Goal: Transaction & Acquisition: Purchase product/service

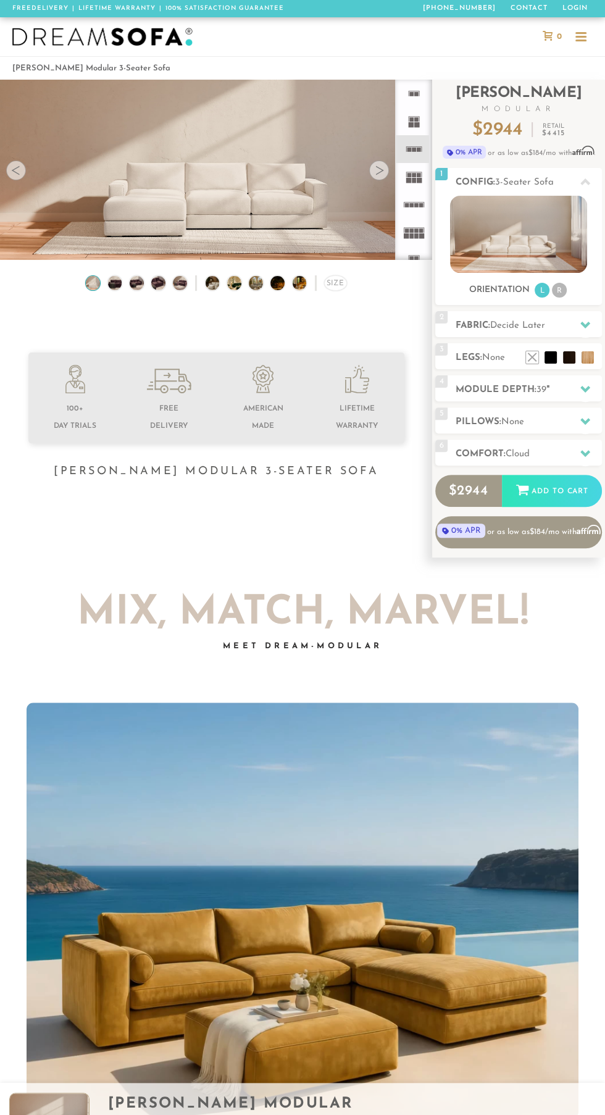
click at [560, 330] on h2 "Fabric: Decide Later" at bounding box center [528, 325] width 146 height 14
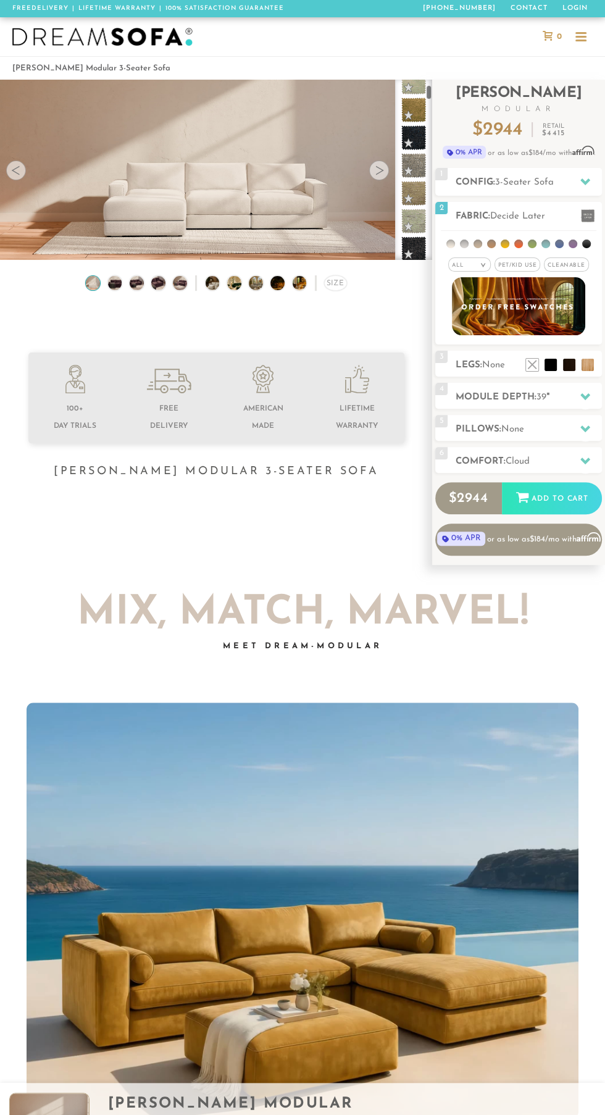
scroll to position [180, 0]
click at [483, 264] on em ">" at bounding box center [482, 265] width 9 height 6
click at [484, 290] on li "Tier" at bounding box center [469, 297] width 43 height 17
click at [405, 188] on span at bounding box center [413, 187] width 25 height 25
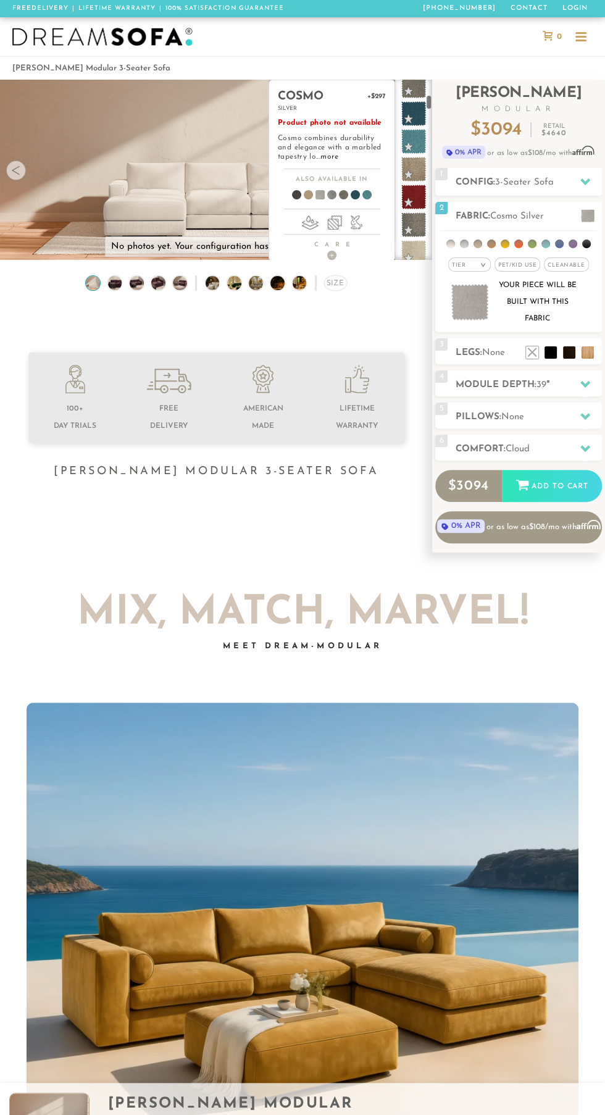
scroll to position [549, 0]
click at [410, 228] on span at bounding box center [413, 226] width 25 height 25
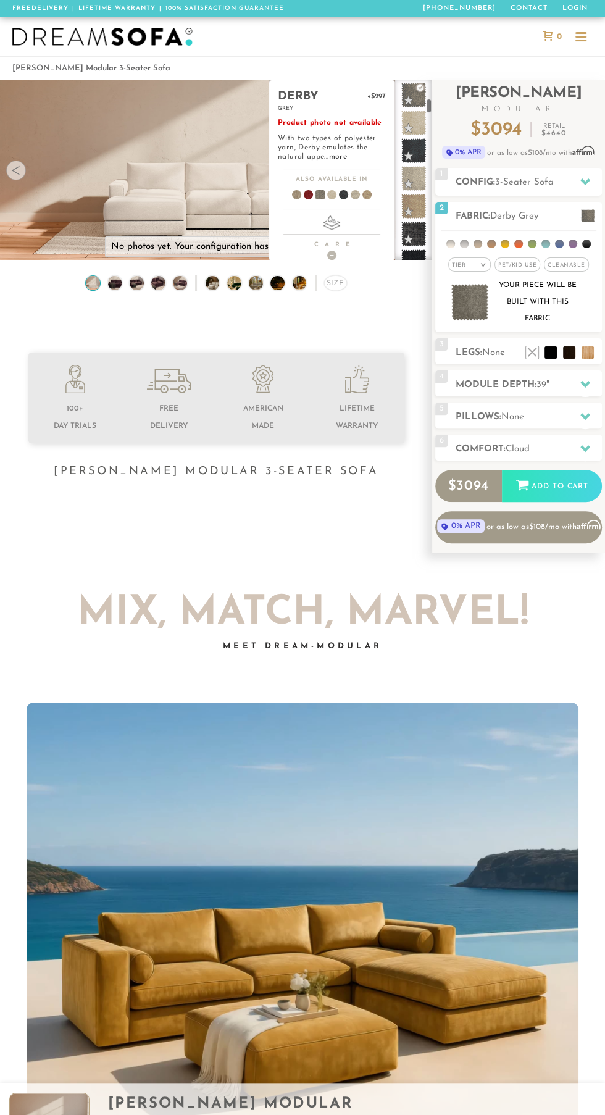
scroll to position [684, 0]
click at [419, 198] on span at bounding box center [413, 202] width 25 height 25
click at [417, 170] on span at bounding box center [413, 162] width 25 height 25
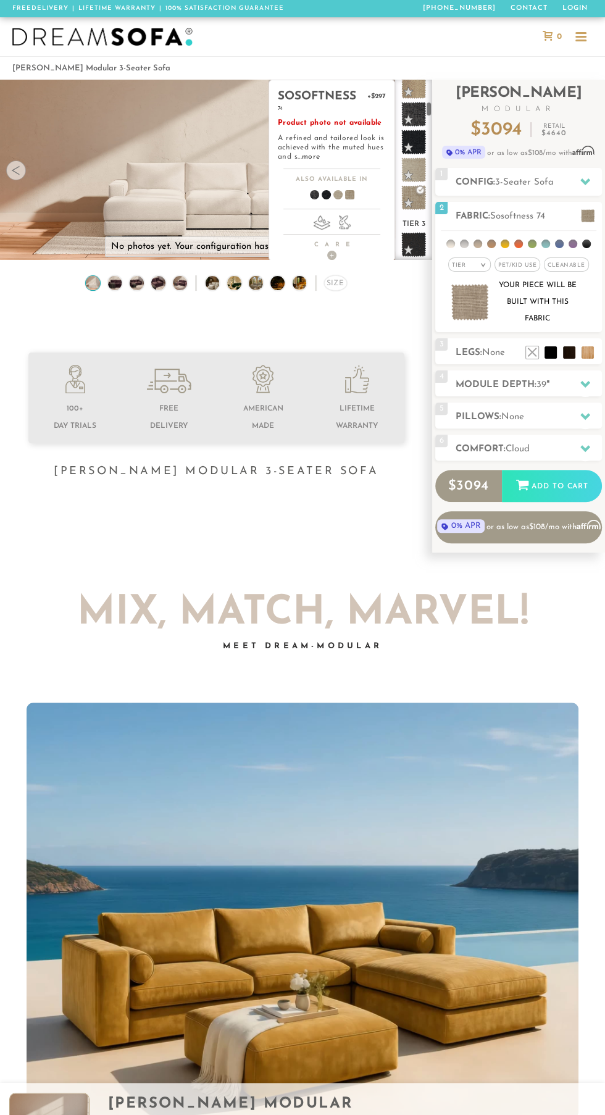
scroll to position [794, 0]
click at [417, 176] on span at bounding box center [413, 176] width 25 height 25
click at [417, 157] on span at bounding box center [413, 147] width 25 height 25
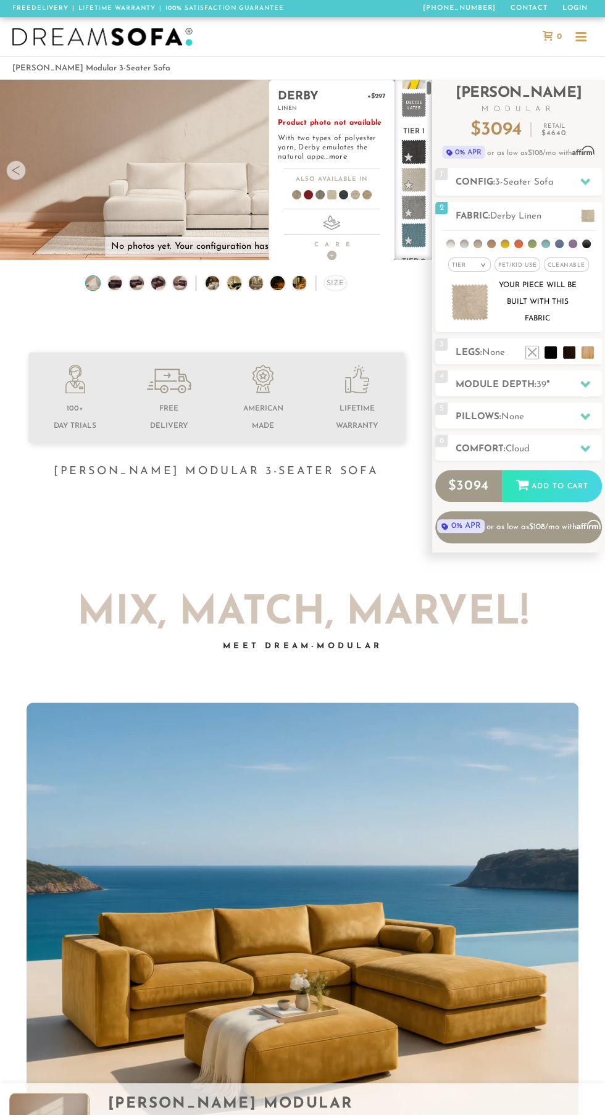
scroll to position [20, 0]
click at [409, 177] on span at bounding box center [413, 180] width 25 height 25
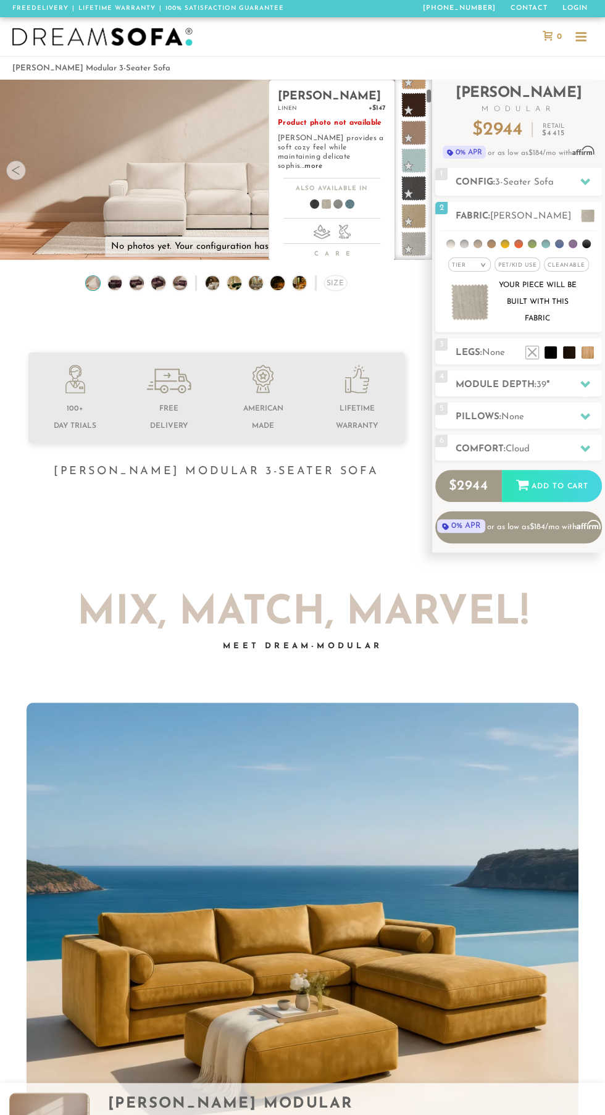
scroll to position [330, 0]
click at [415, 159] on span at bounding box center [413, 168] width 25 height 25
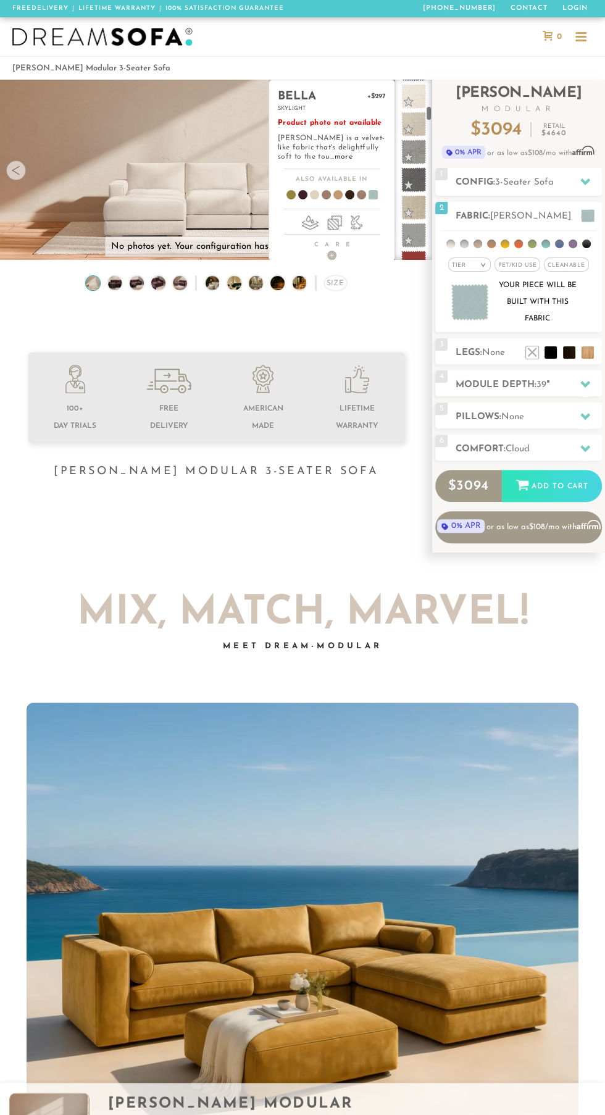
scroll to position [976, 0]
click at [418, 235] on span at bounding box center [413, 234] width 25 height 25
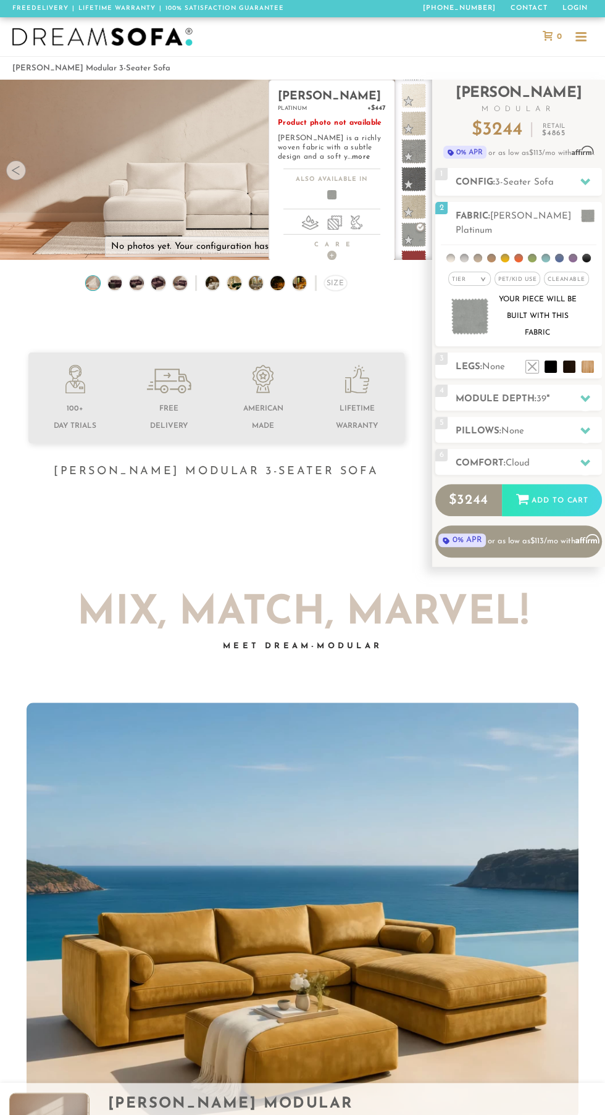
click at [402, 154] on span at bounding box center [413, 151] width 25 height 25
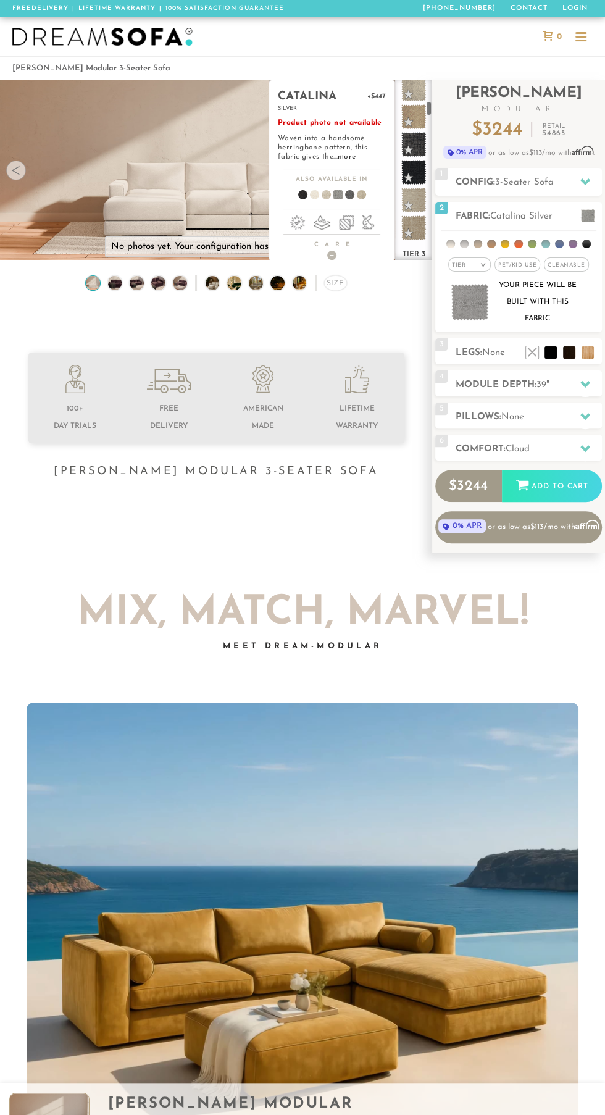
scroll to position [762, 0]
click at [414, 202] on span at bounding box center [413, 207] width 25 height 25
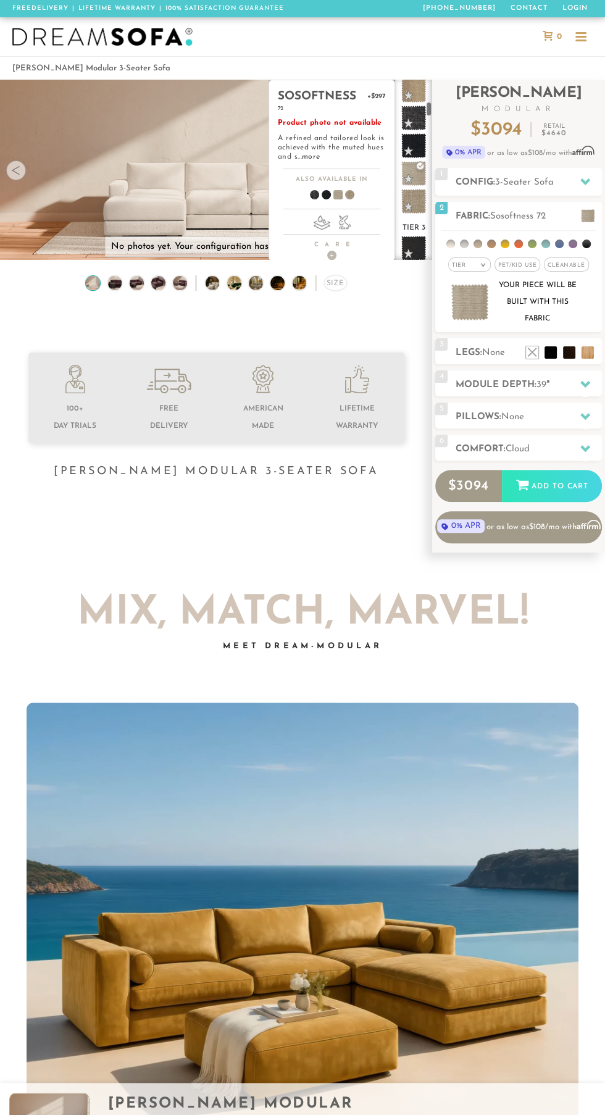
scroll to position [806, 0]
click at [563, 354] on li at bounding box center [569, 352] width 12 height 12
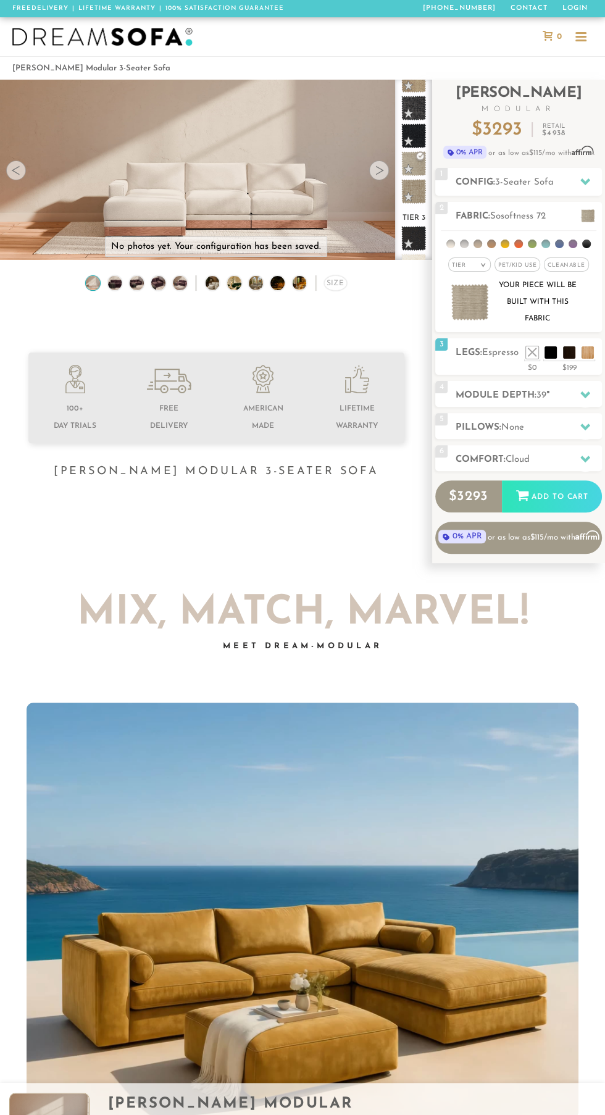
click at [480, 347] on h2 "Legs: Espresso" at bounding box center [528, 353] width 146 height 14
click at [555, 352] on li at bounding box center [550, 352] width 12 height 12
click at [591, 346] on li at bounding box center [587, 352] width 12 height 12
click at [501, 352] on span "Natural" at bounding box center [498, 352] width 33 height 9
click at [554, 351] on li at bounding box center [550, 352] width 12 height 12
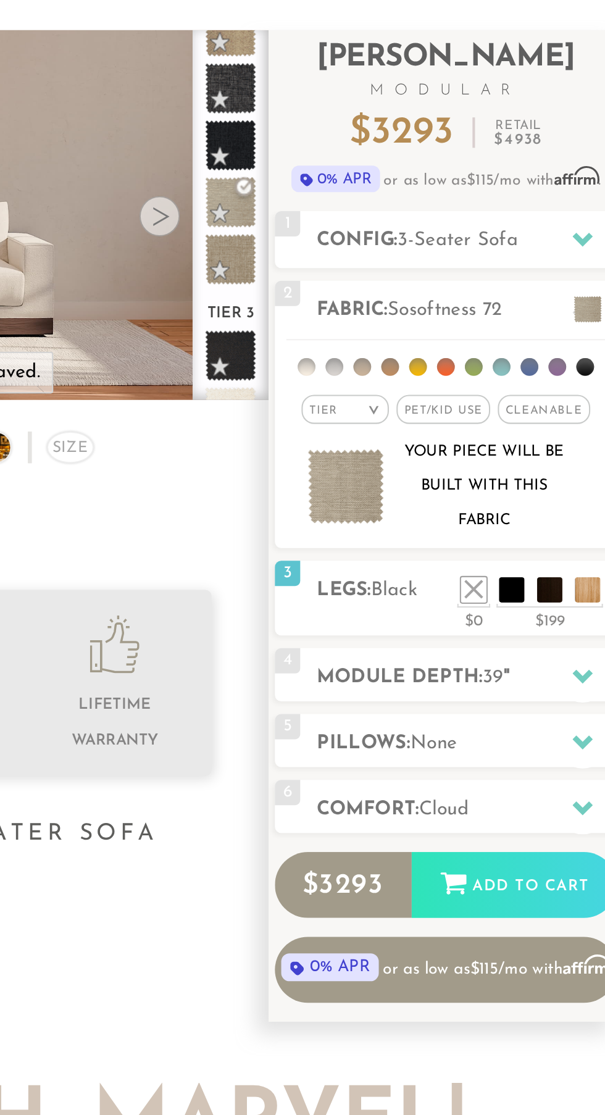
scroll to position [0, 0]
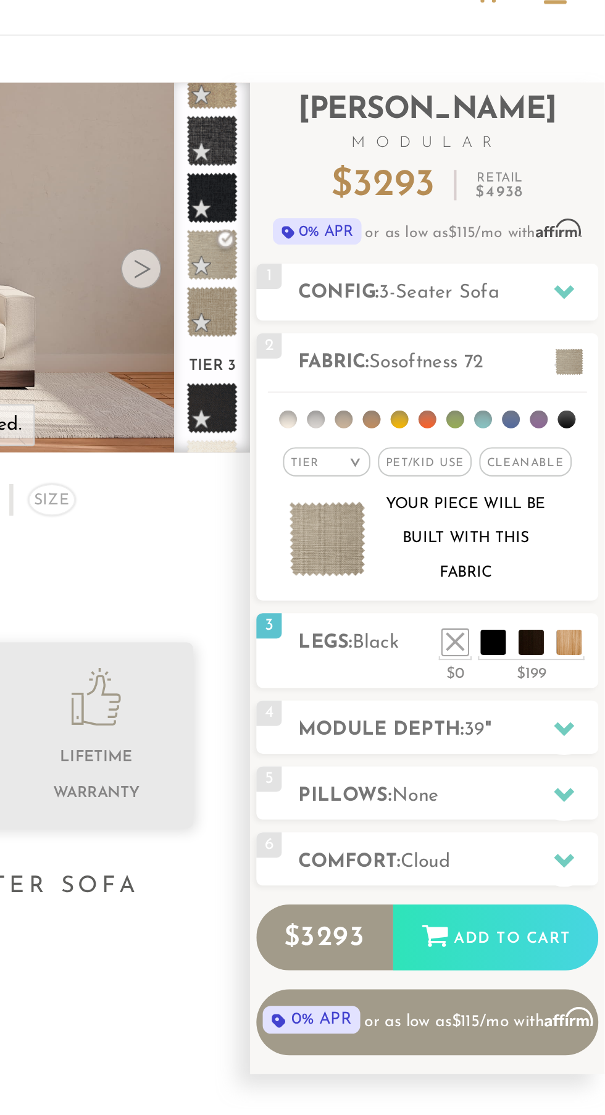
click at [412, 136] on span at bounding box center [413, 135] width 25 height 25
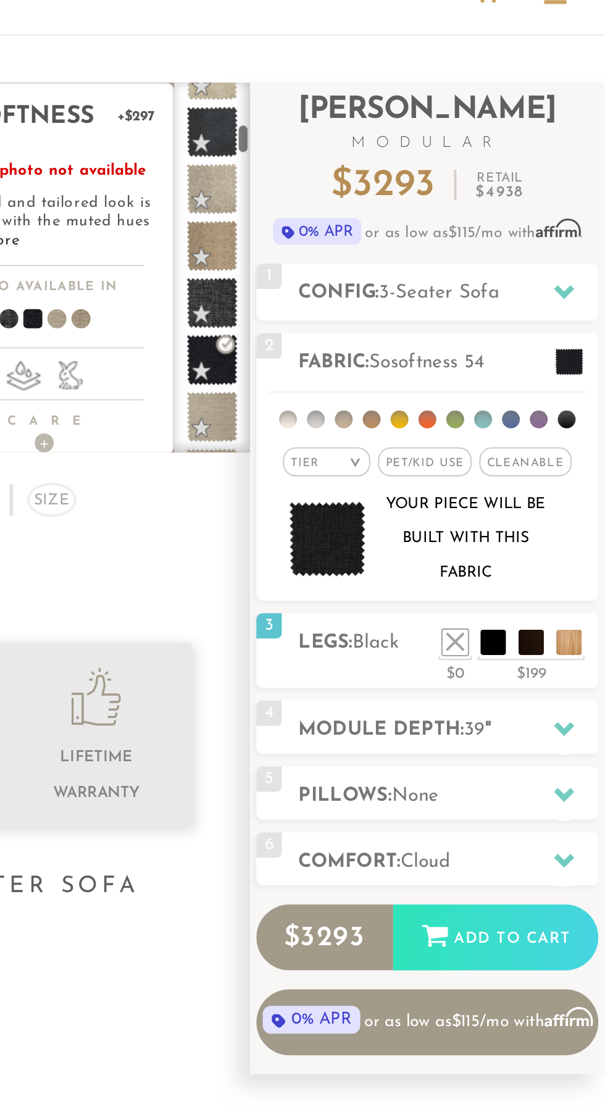
scroll to position [728, 0]
click at [410, 162] on span at bounding box center [413, 158] width 25 height 25
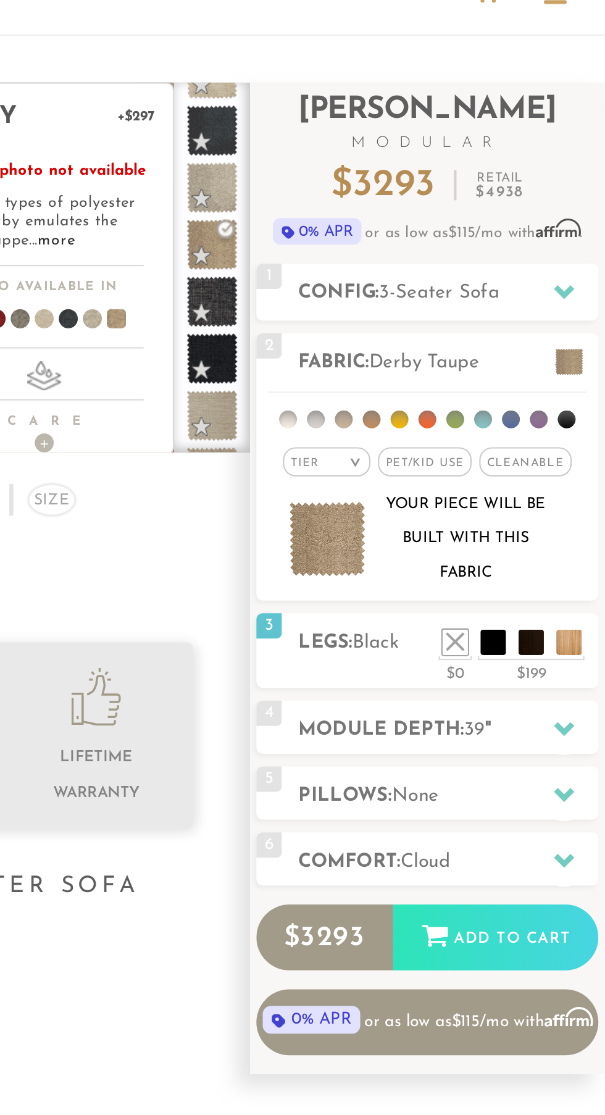
click at [407, 136] on span at bounding box center [413, 130] width 25 height 25
click at [409, 217] on span at bounding box center [413, 214] width 25 height 25
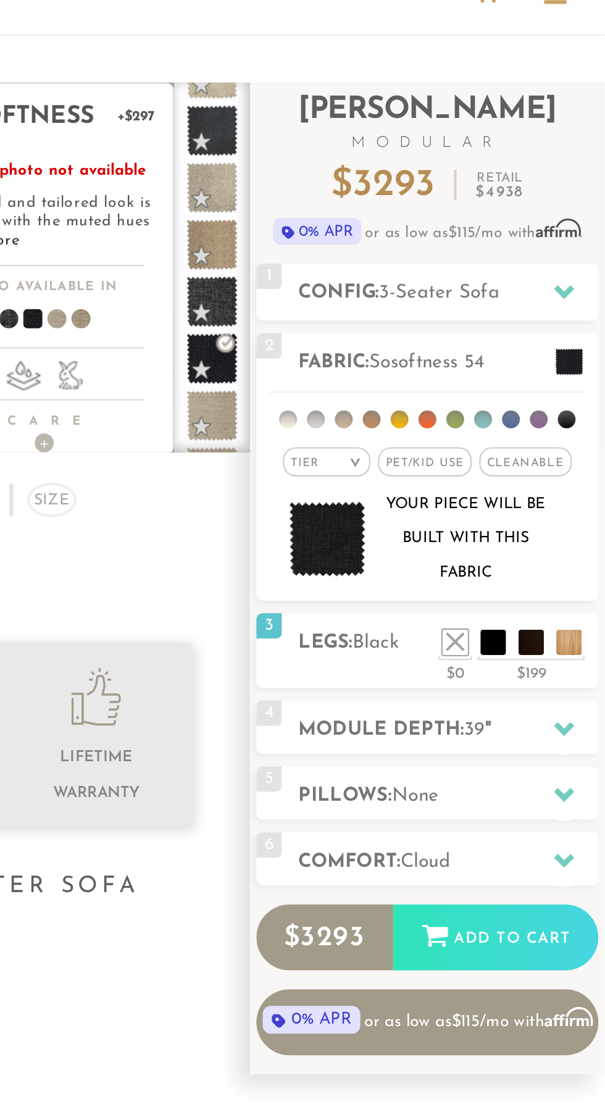
scroll to position [0, 0]
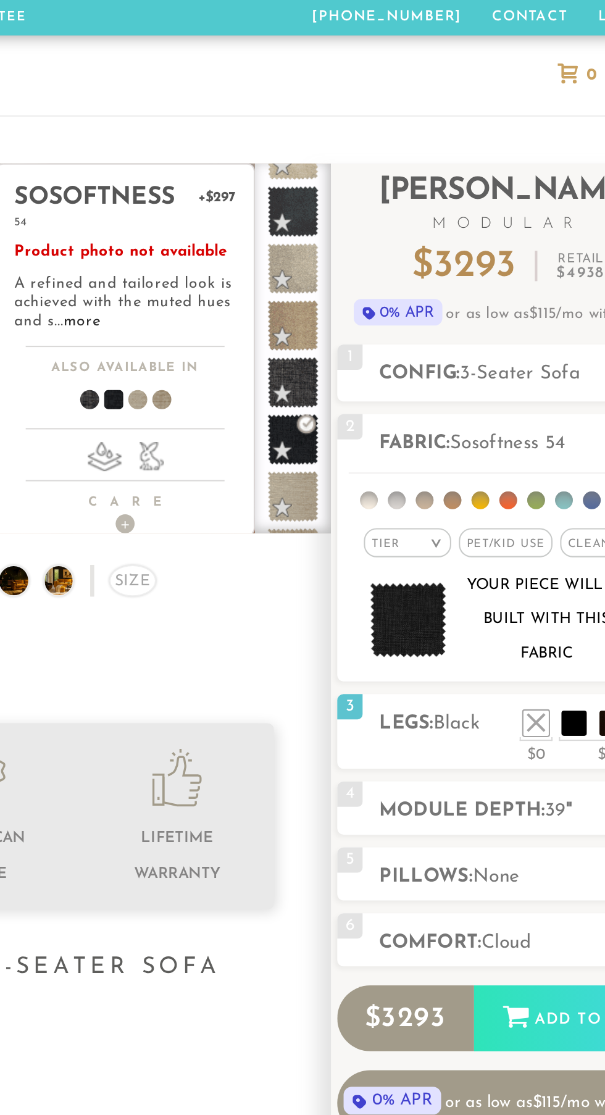
click at [499, 356] on span "Black" at bounding box center [493, 352] width 22 height 9
